Goal: Task Accomplishment & Management: Manage account settings

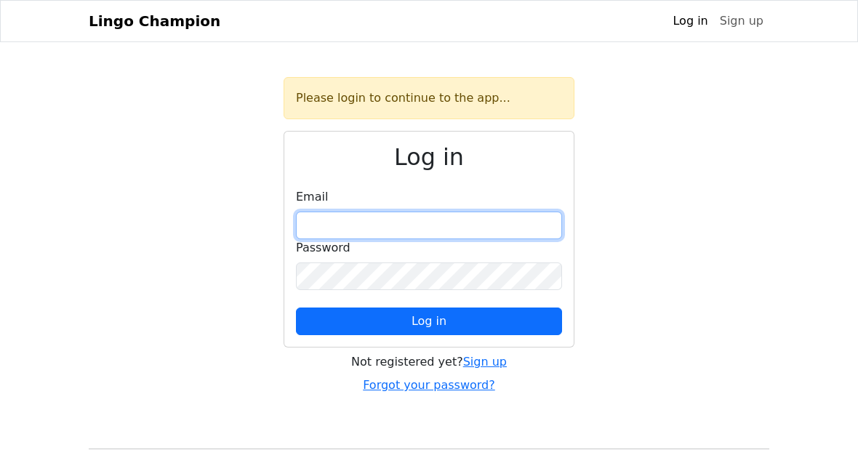
click at [517, 223] on input "email" at bounding box center [429, 225] width 266 height 28
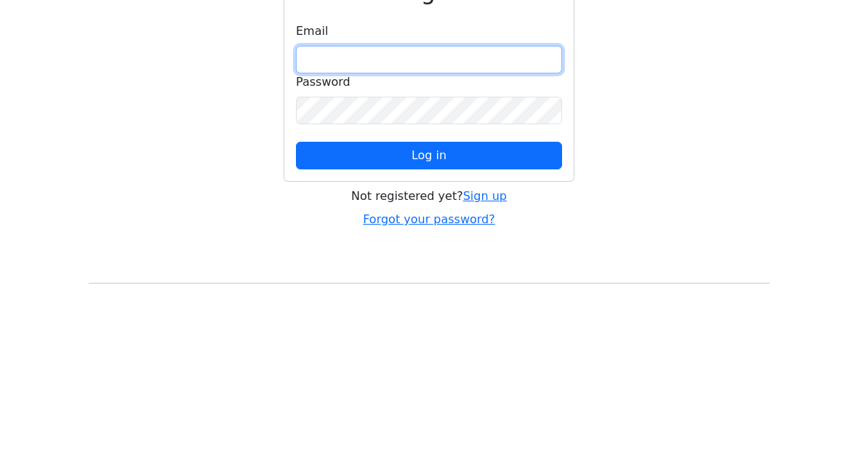
type input "**********"
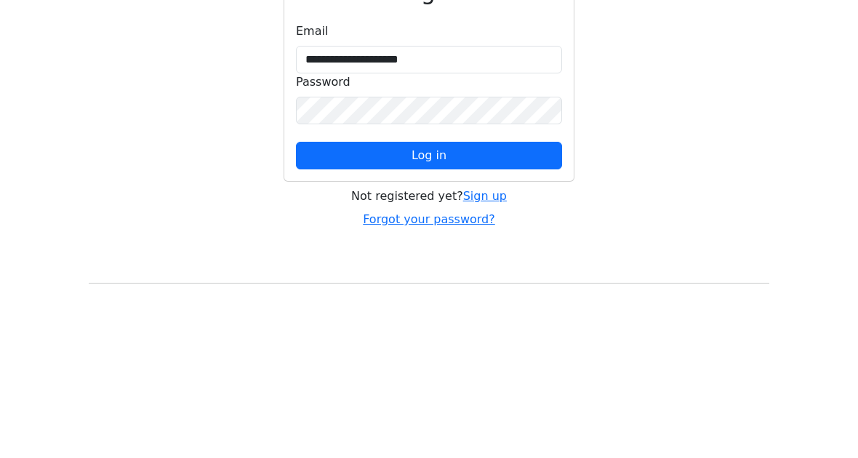
scroll to position [78, 0]
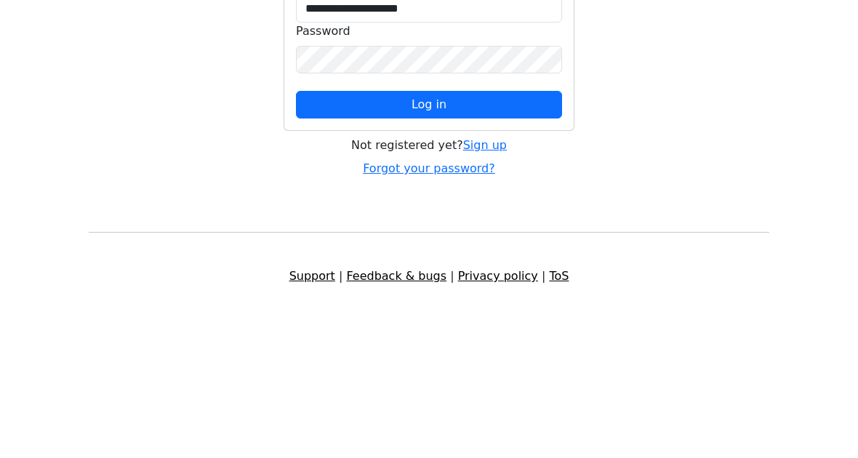
click at [469, 229] on button "Log in" at bounding box center [429, 243] width 266 height 28
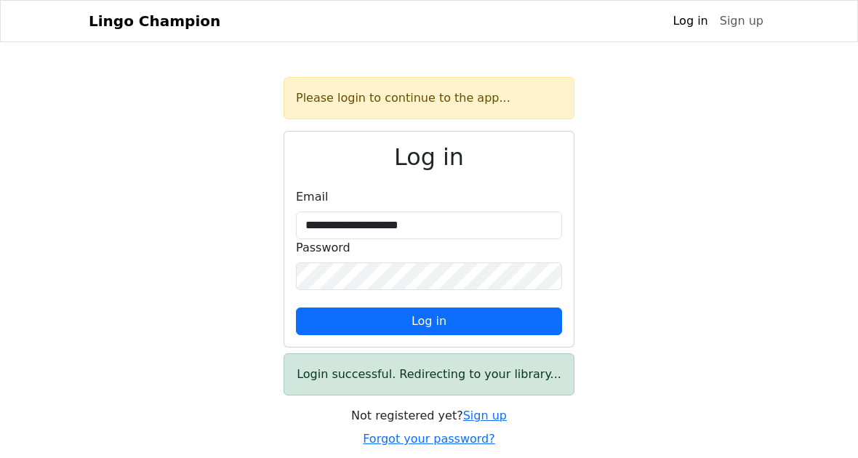
select select "**********"
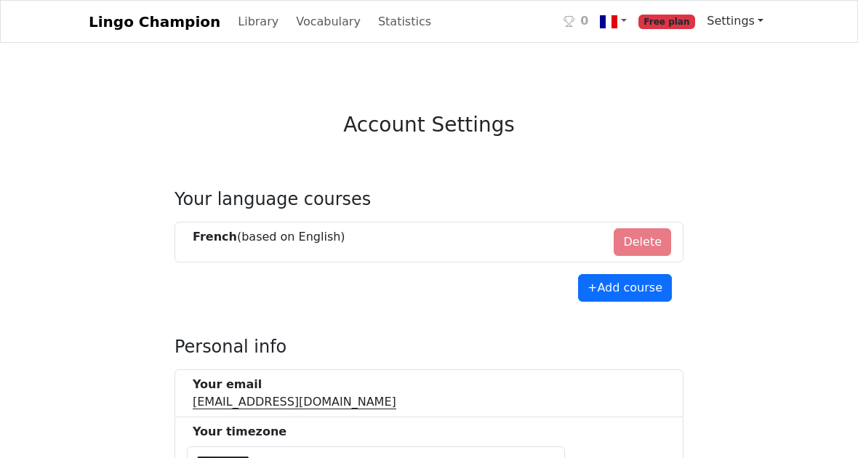
click at [760, 17] on link "Settings" at bounding box center [735, 21] width 68 height 29
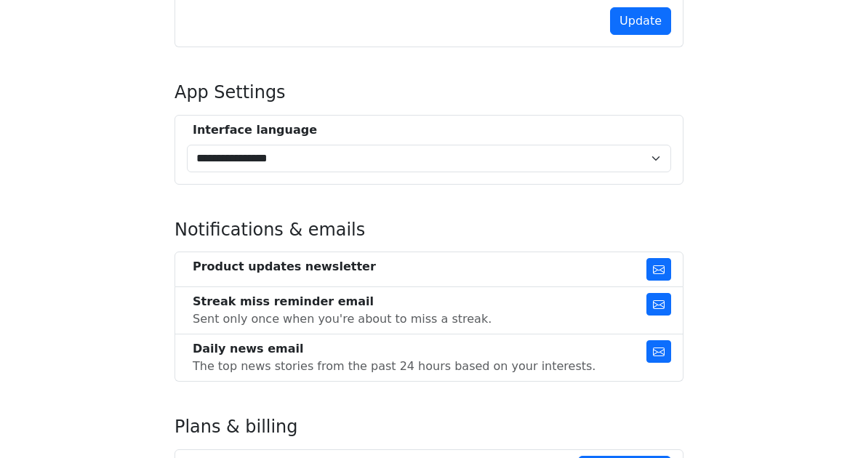
scroll to position [645, 0]
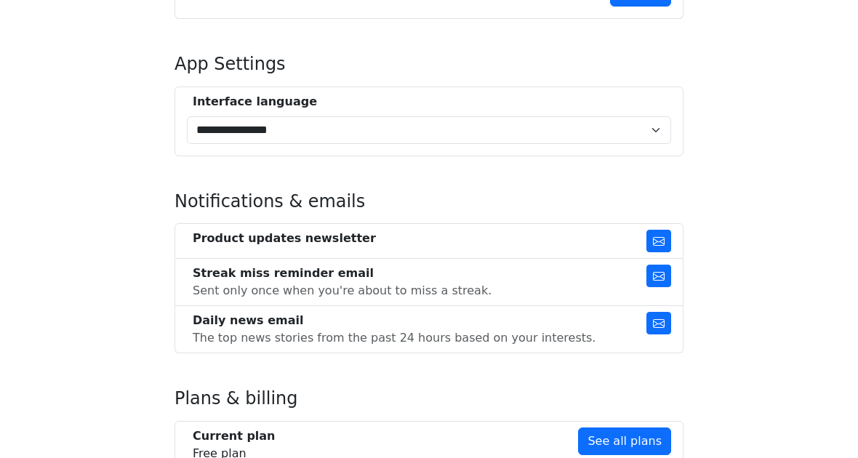
click at [659, 315] on button "button" at bounding box center [658, 323] width 25 height 23
click at [664, 281] on icon "button" at bounding box center [659, 276] width 12 height 12
click at [656, 238] on icon "button" at bounding box center [659, 241] width 12 height 12
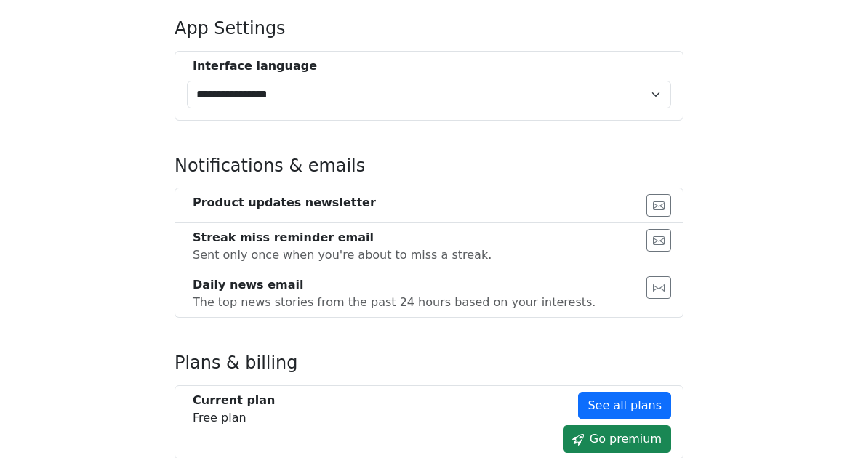
scroll to position [731, 0]
